Goal: Task Accomplishment & Management: Complete application form

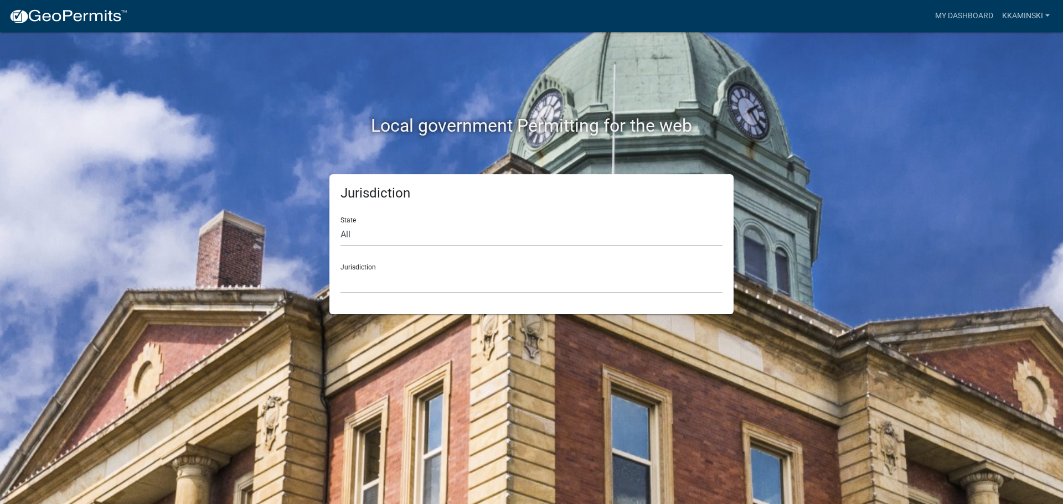
click at [366, 266] on div "Jurisdiction [GEOGRAPHIC_DATA], [US_STATE] [GEOGRAPHIC_DATA], [US_STATE][PERSON…" at bounding box center [531, 274] width 382 height 38
click at [351, 278] on select "[GEOGRAPHIC_DATA], [US_STATE] [GEOGRAPHIC_DATA], [US_STATE][PERSON_NAME][GEOGRA…" at bounding box center [531, 282] width 382 height 23
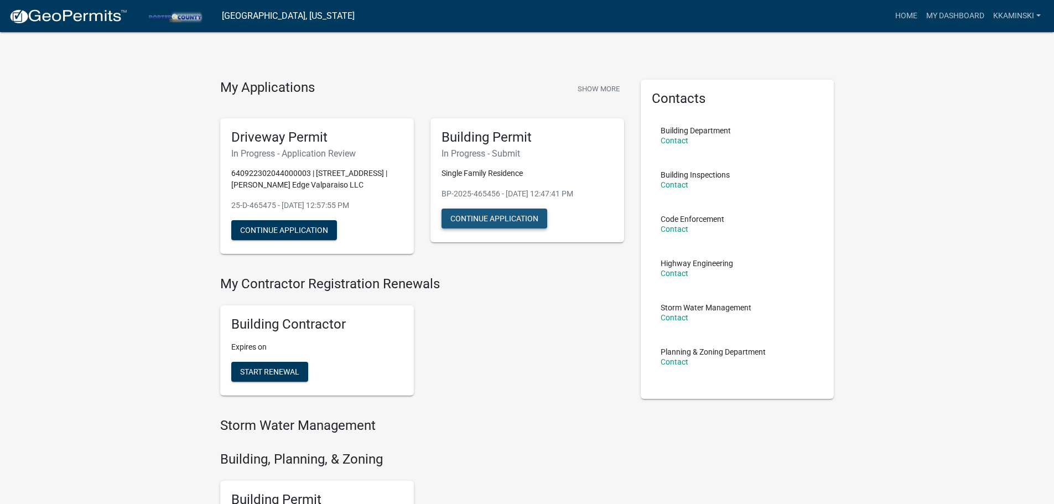
click at [500, 219] on button "Continue Application" at bounding box center [495, 219] width 106 height 20
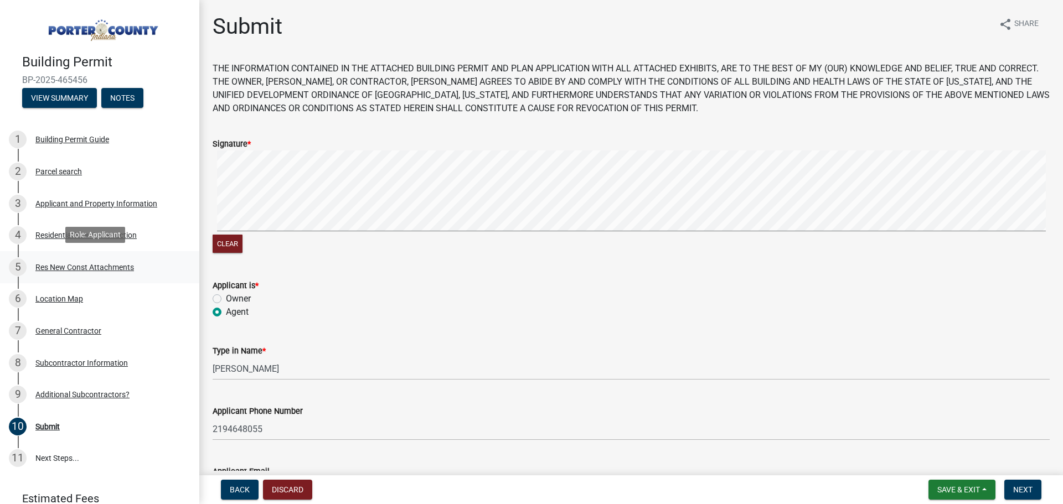
click at [78, 268] on div "Res New Const Attachments" at bounding box center [84, 267] width 99 height 8
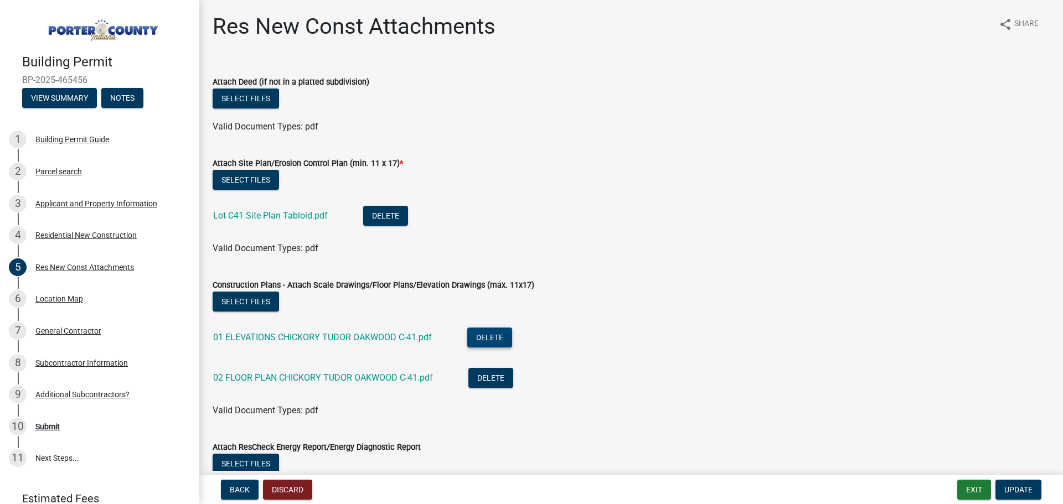
click at [492, 336] on button "Delete" at bounding box center [489, 338] width 45 height 20
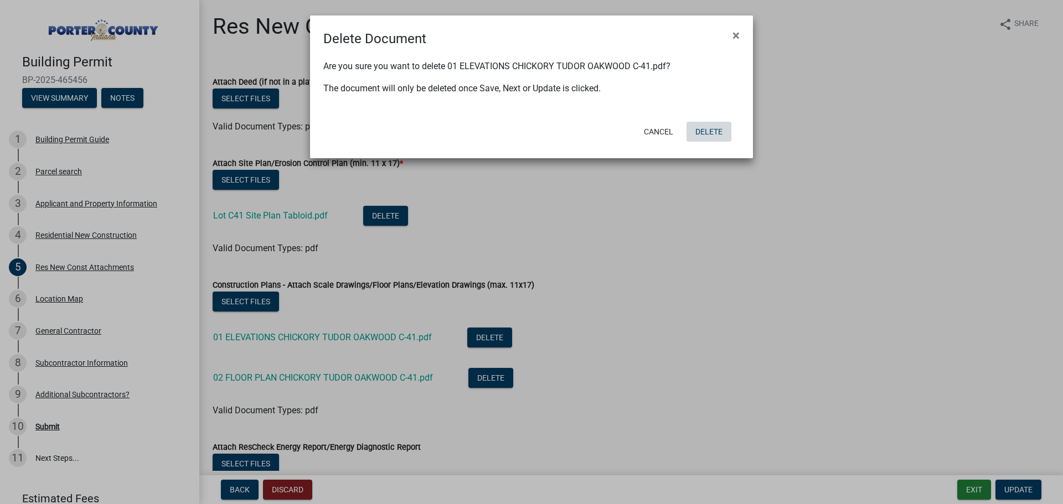
click at [706, 132] on button "Delete" at bounding box center [708, 132] width 45 height 20
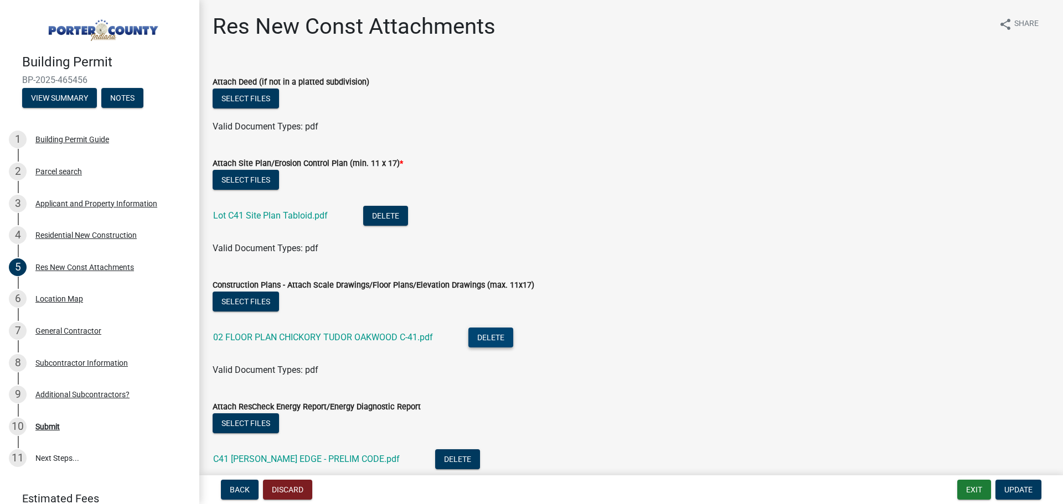
click at [495, 338] on button "Delete" at bounding box center [490, 338] width 45 height 20
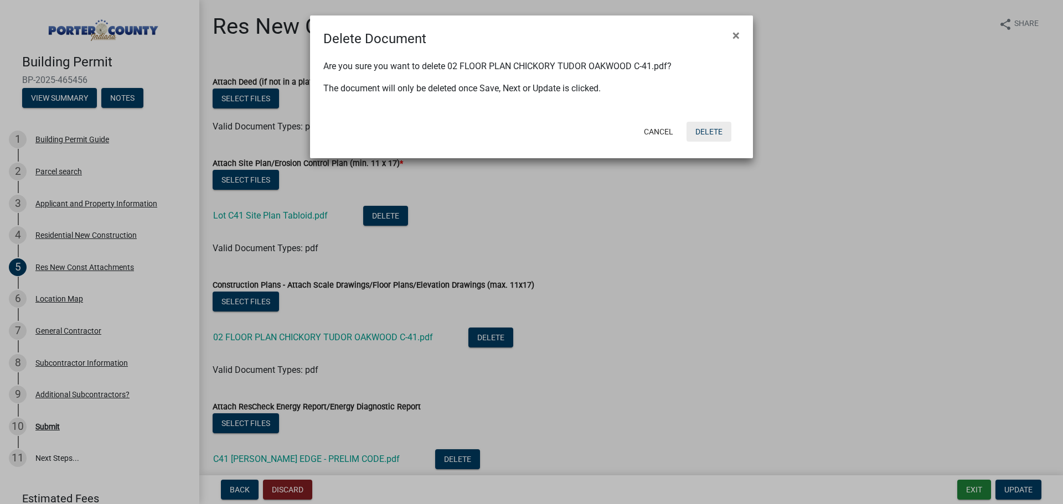
click at [714, 134] on button "Delete" at bounding box center [708, 132] width 45 height 20
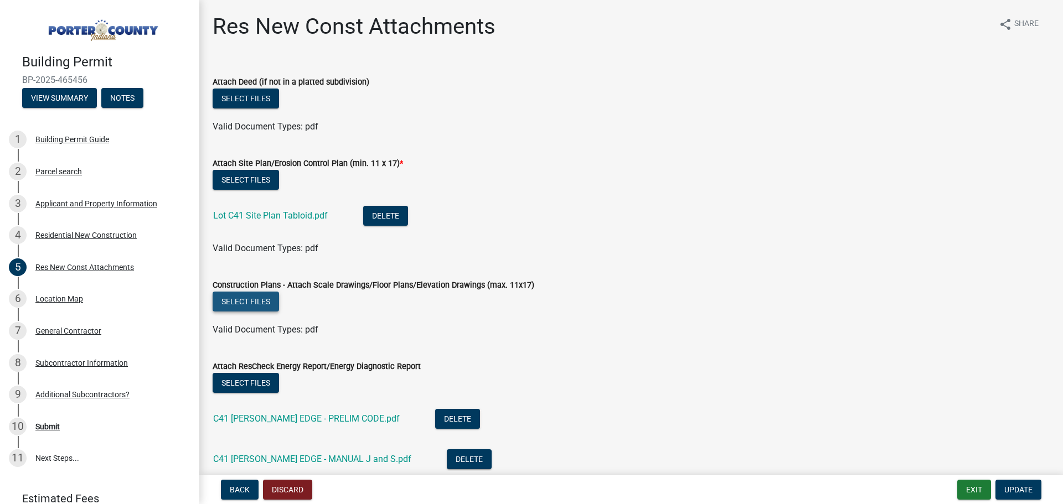
click at [250, 302] on button "Select files" at bounding box center [246, 302] width 66 height 20
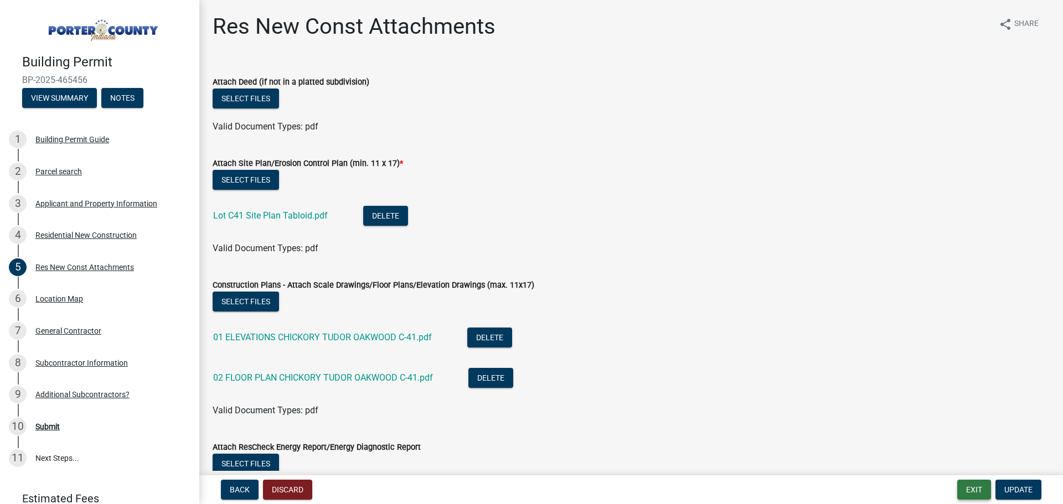
click at [976, 488] on button "Exit" at bounding box center [974, 490] width 34 height 20
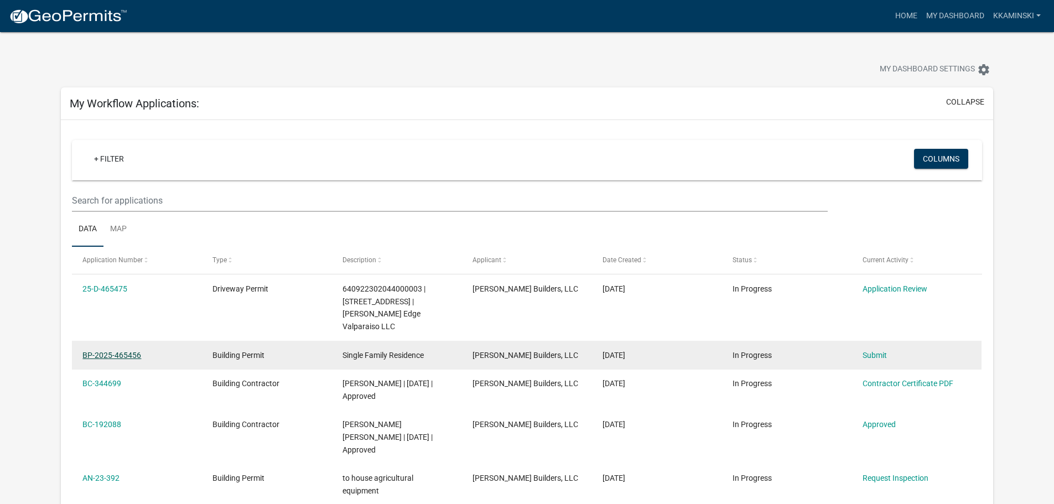
click at [114, 351] on link "BP-2025-465456" at bounding box center [111, 355] width 59 height 9
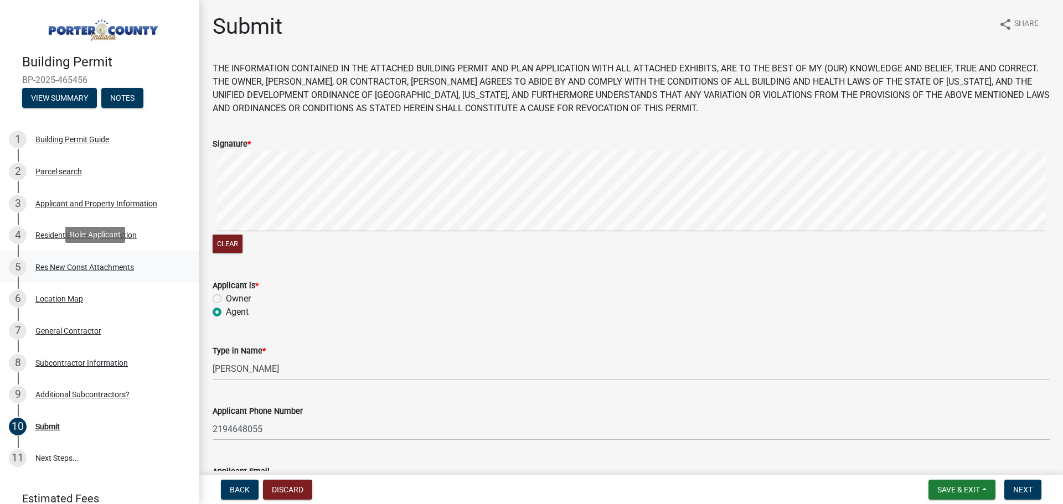
click at [53, 263] on div "Res New Const Attachments" at bounding box center [84, 267] width 99 height 8
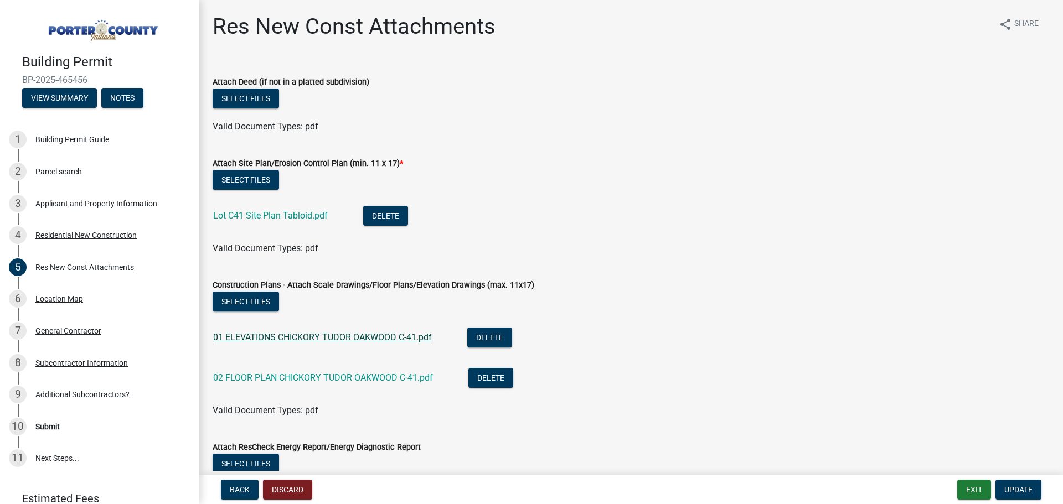
click at [380, 339] on link "01 ELEVATIONS CHICKORY TUDOR OAKWOOD C-41.pdf" at bounding box center [322, 337] width 219 height 11
click at [262, 377] on link "02 FLOOR PLAN CHICKORY TUDOR OAKWOOD C-41.pdf" at bounding box center [323, 377] width 220 height 11
click at [485, 337] on button "Delete" at bounding box center [489, 338] width 45 height 20
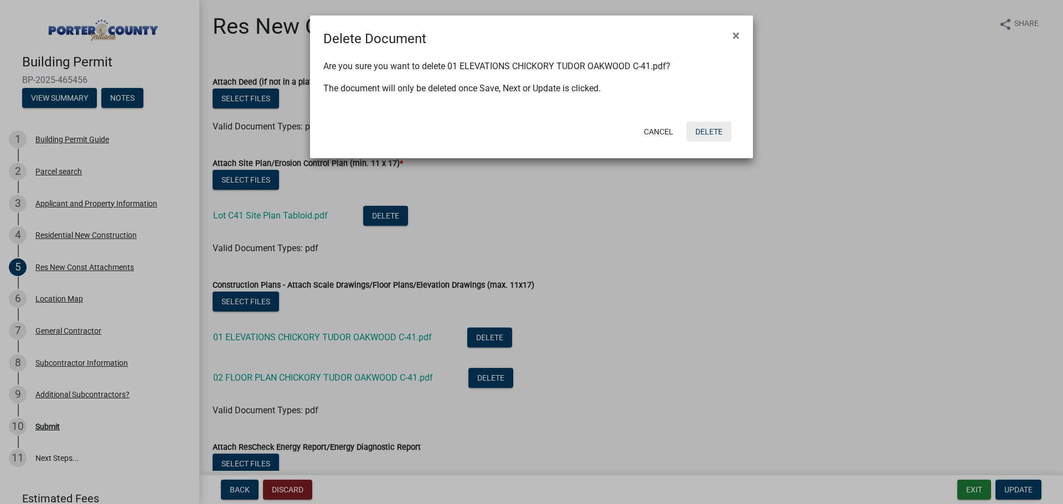
click at [703, 130] on button "Delete" at bounding box center [708, 132] width 45 height 20
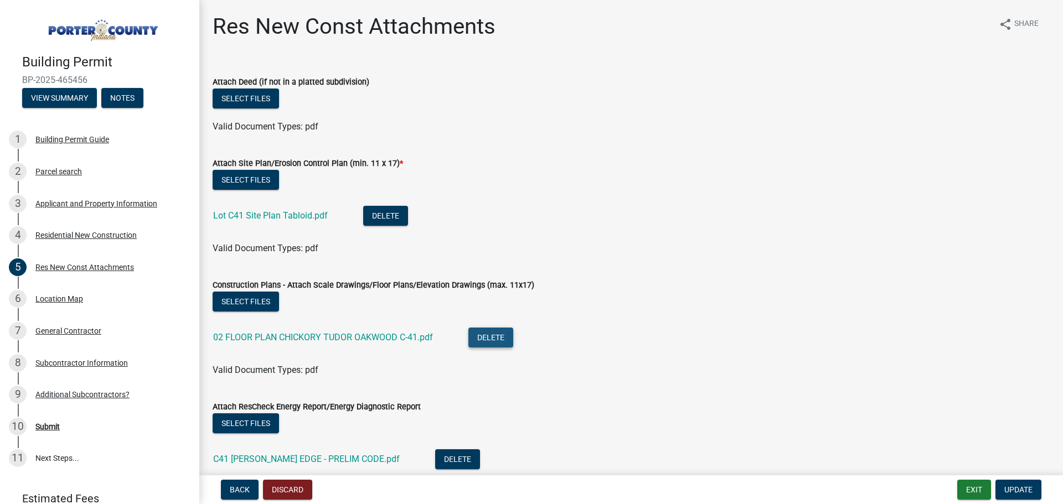
click at [479, 336] on button "Delete" at bounding box center [490, 338] width 45 height 20
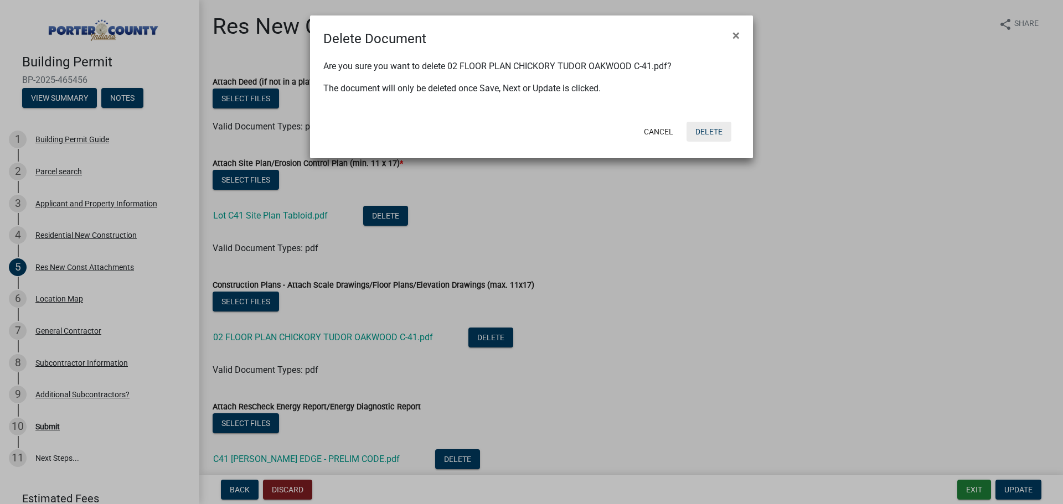
click at [714, 136] on button "Delete" at bounding box center [708, 132] width 45 height 20
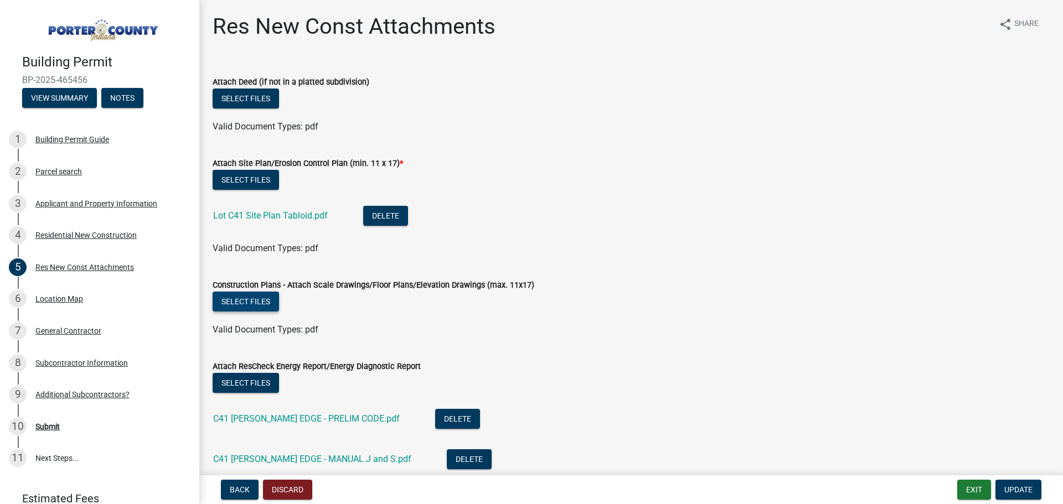
click at [251, 296] on button "Select files" at bounding box center [246, 302] width 66 height 20
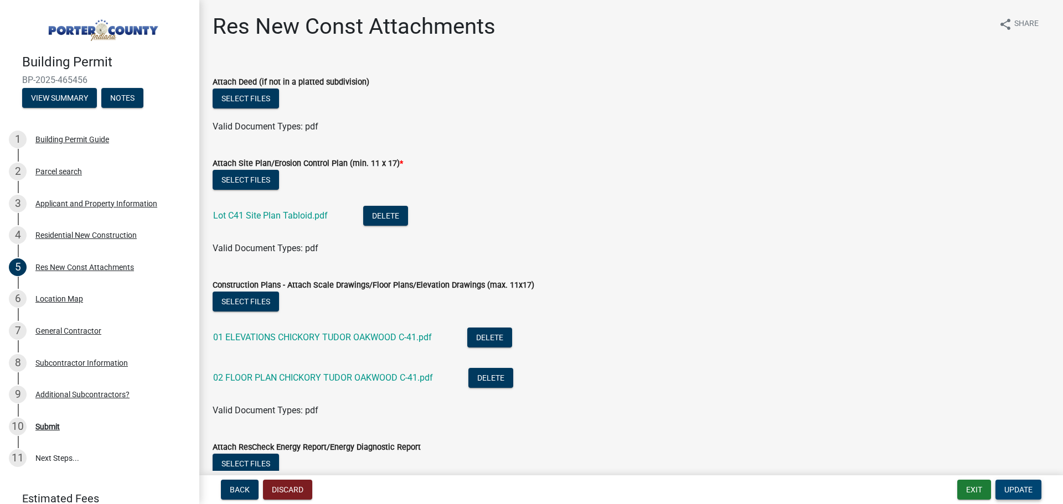
click at [1021, 493] on span "Update" at bounding box center [1018, 489] width 28 height 9
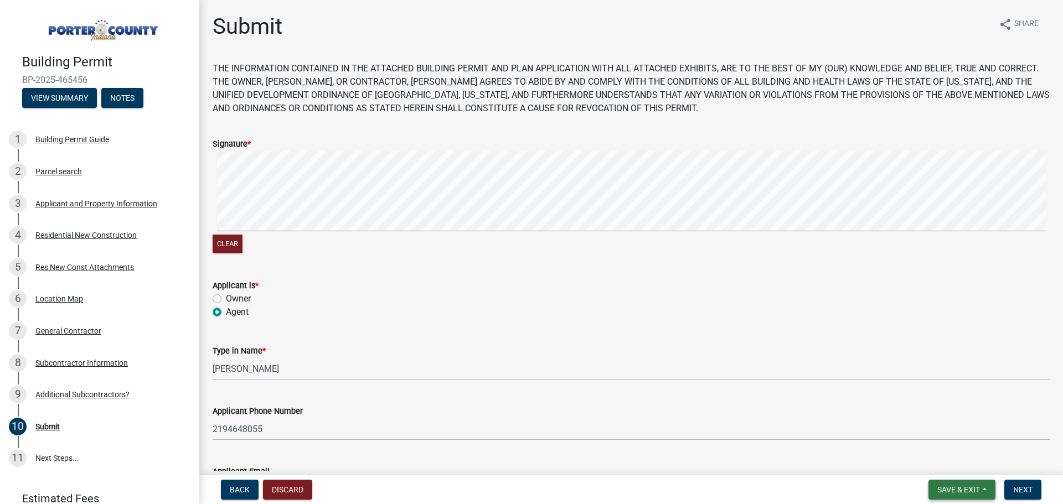
click at [961, 492] on span "Save & Exit" at bounding box center [958, 489] width 43 height 9
click at [939, 455] on button "Save & Exit" at bounding box center [951, 461] width 89 height 27
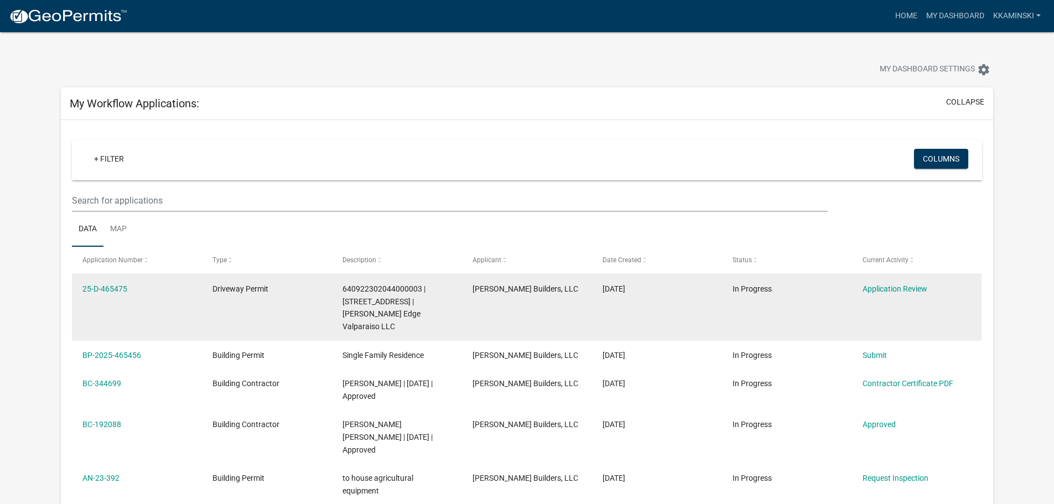
click at [366, 306] on div "640922302044000003 | [STREET_ADDRESS] | [PERSON_NAME] Edge Valparaiso LLC" at bounding box center [397, 308] width 108 height 50
click at [110, 288] on link "25-D-465475" at bounding box center [104, 288] width 45 height 9
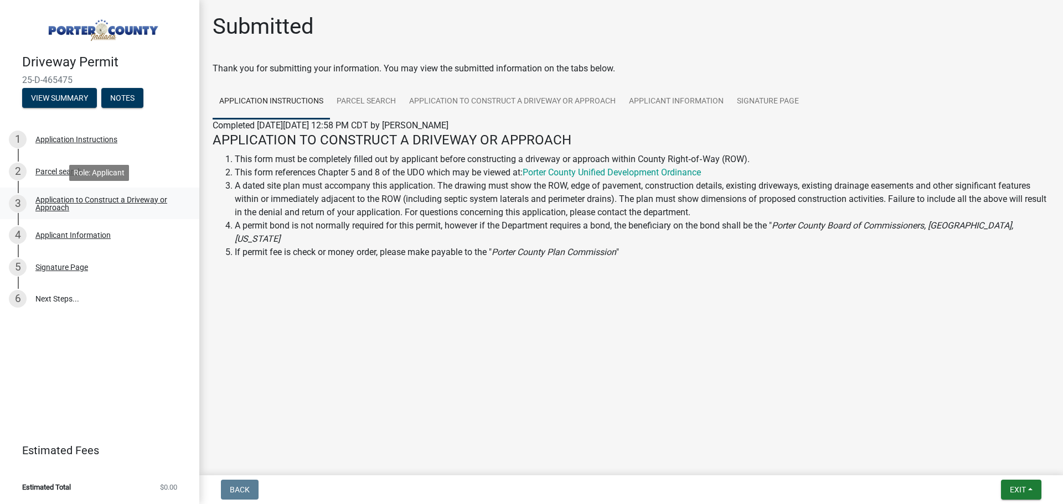
click at [59, 200] on div "Application to Construct a Driveway or Approach" at bounding box center [108, 203] width 146 height 15
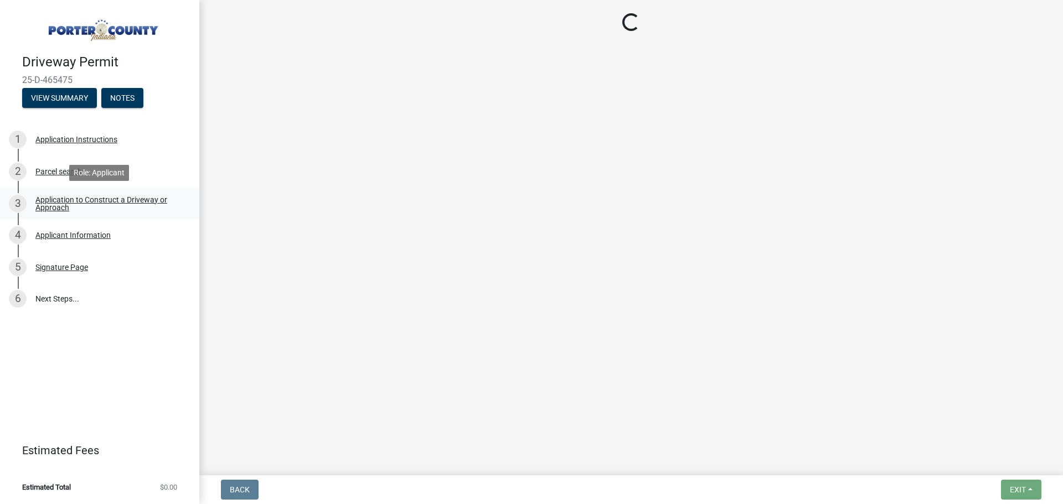
select select "3b60141c-57a3-479f-8c5a-1828030bf254"
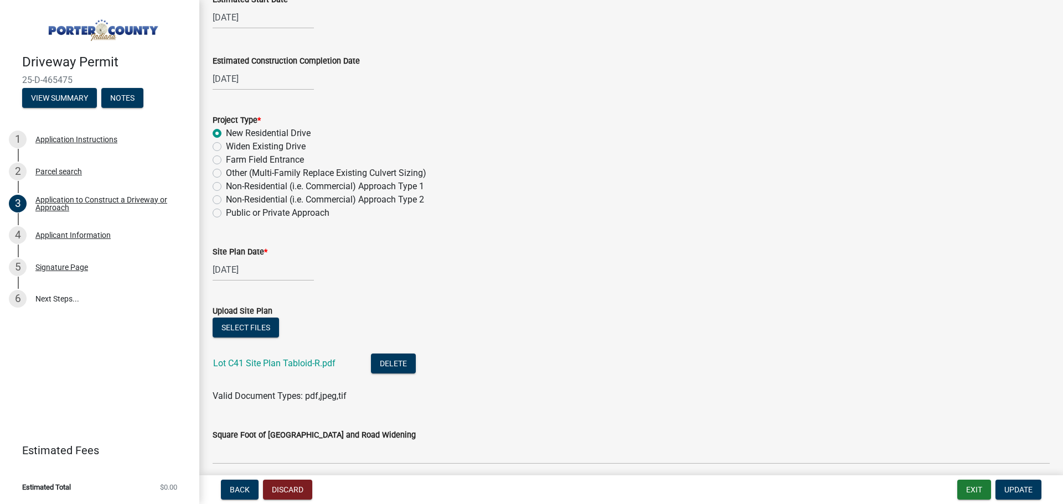
scroll to position [1052, 0]
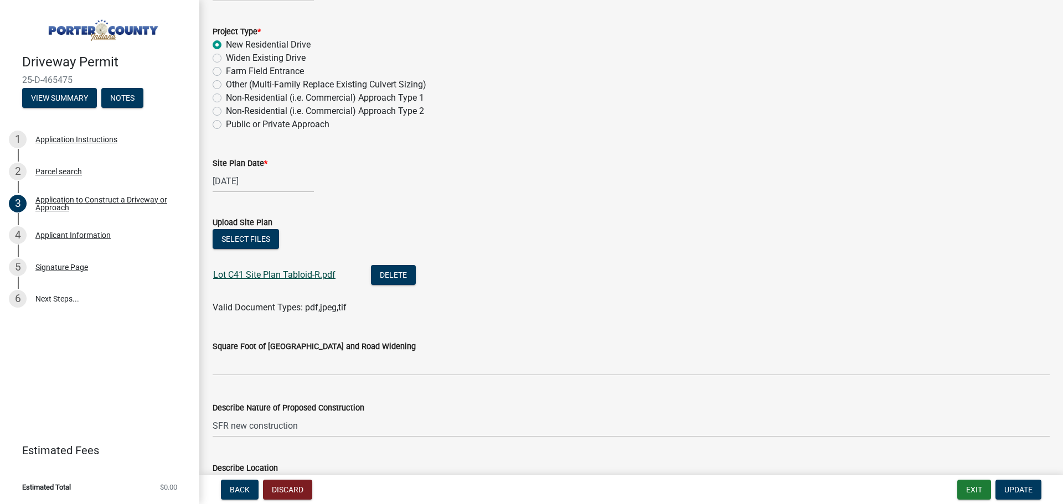
click at [287, 277] on link "Lot C41 Site Plan Tabloid-R.pdf" at bounding box center [274, 275] width 122 height 11
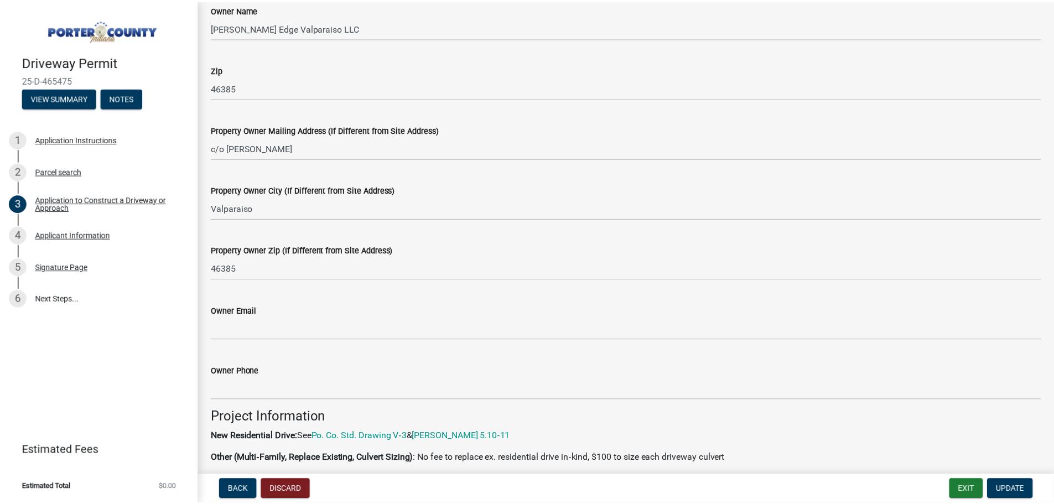
scroll to position [0, 0]
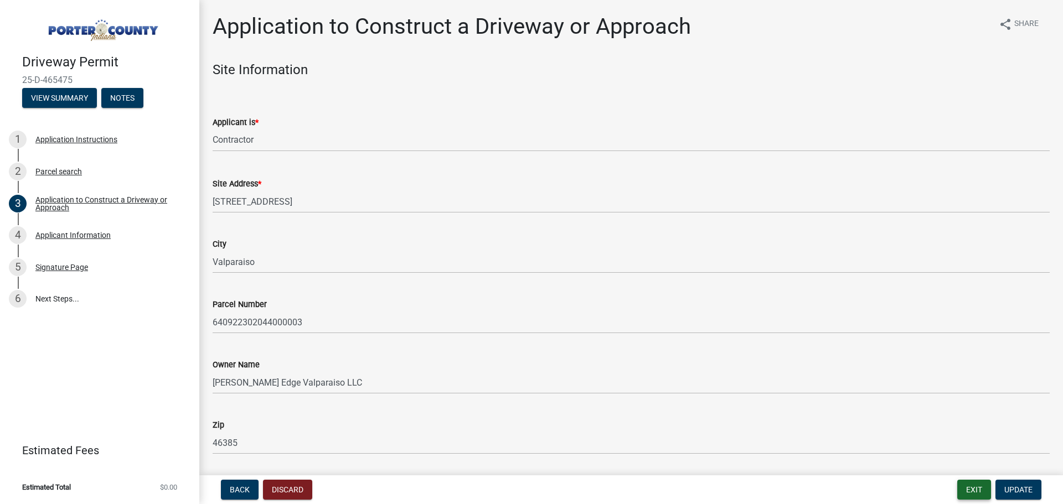
click at [987, 491] on button "Exit" at bounding box center [974, 490] width 34 height 20
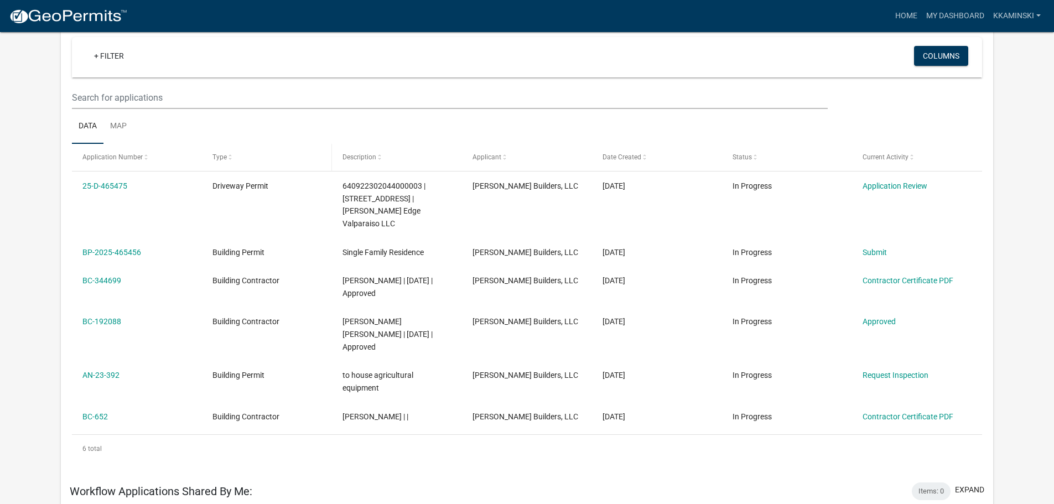
scroll to position [111, 0]
